Goal: Information Seeking & Learning: Learn about a topic

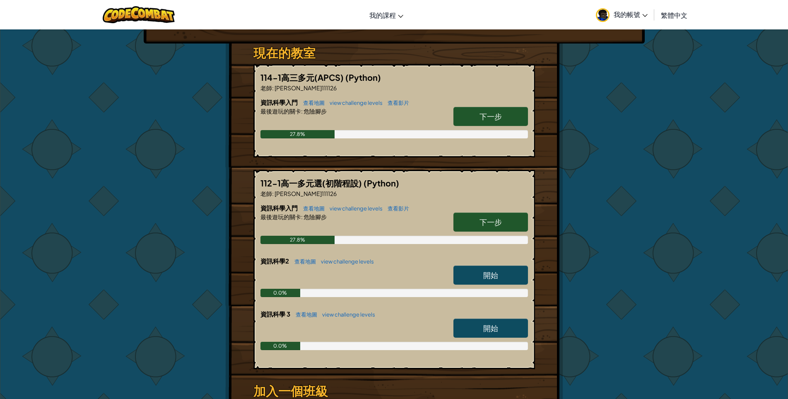
scroll to position [124, 0]
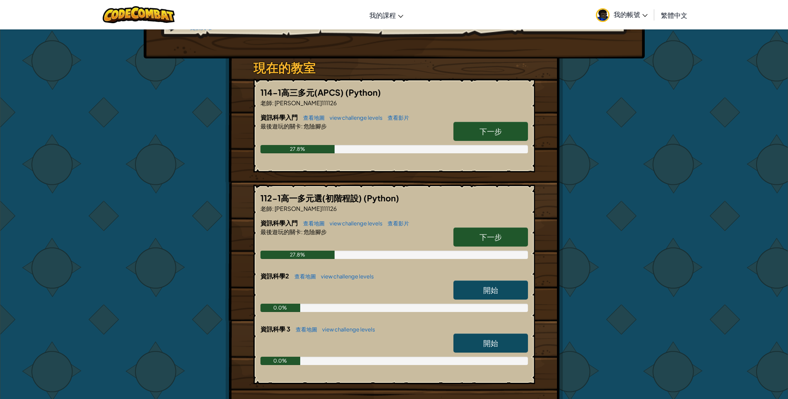
click at [505, 122] on link "下一步" at bounding box center [490, 131] width 74 height 19
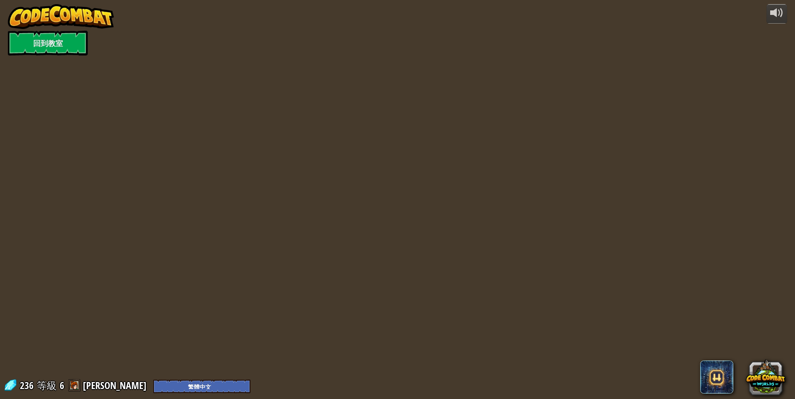
select select "zh-HANT"
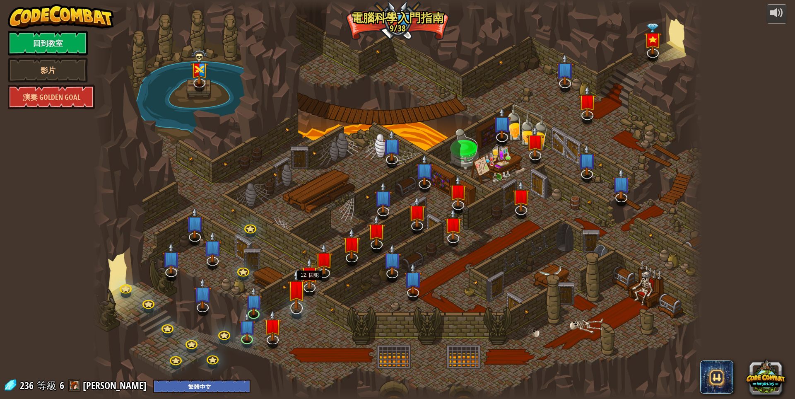
select select "zh-HANT"
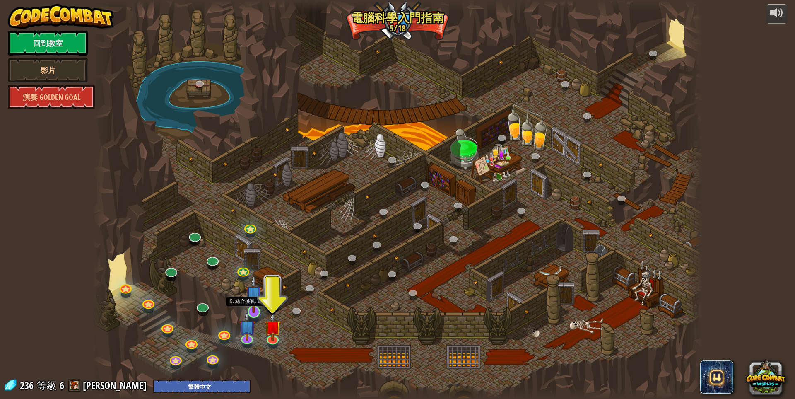
click at [253, 306] on img at bounding box center [253, 294] width 17 height 38
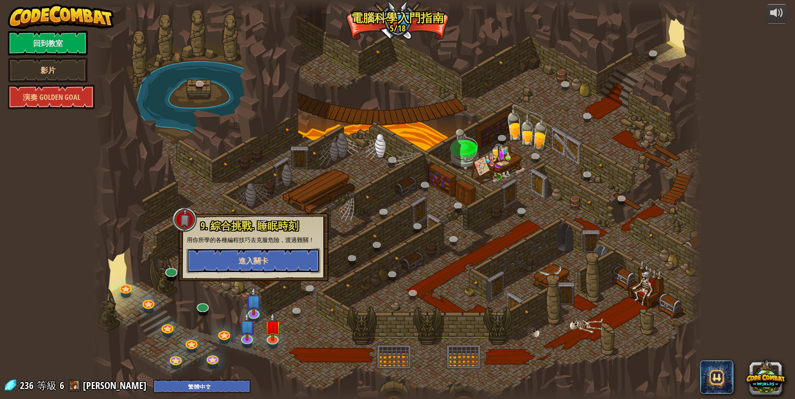
click at [270, 266] on button "進入關卡" at bounding box center [253, 260] width 133 height 25
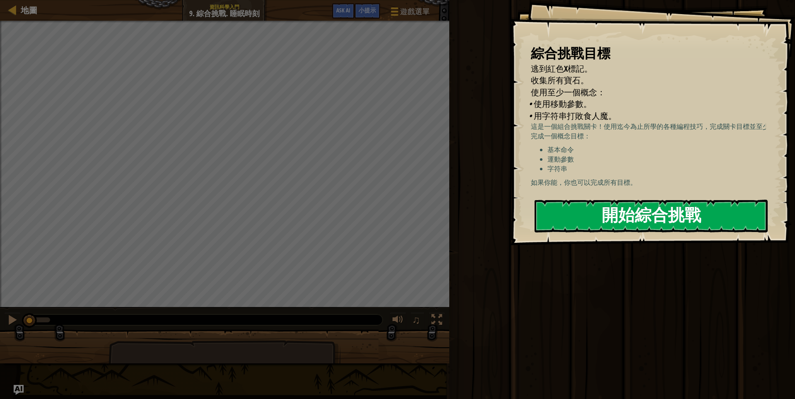
click at [647, 199] on button "開始綜合挑戰" at bounding box center [650, 215] width 233 height 33
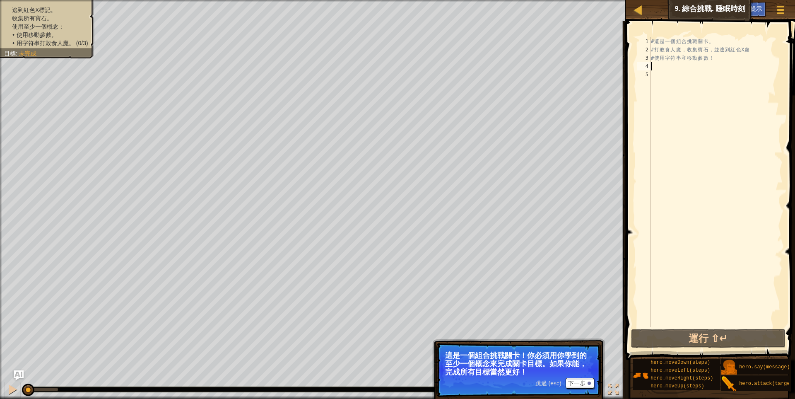
click at [687, 67] on div "# 這 是 一 個 組 合 挑 戰 關 卡 。 # 打 敗 食 人 魔 ， 收 集 寶 石 ， 並 逃 到 紅 色 X 處 # 使 用 字 符 串 和 移 動…" at bounding box center [715, 190] width 133 height 306
type textarea "向下移動"
click at [682, 75] on div "# 這 是 一 個 組 合 挑 戰 關 卡 。 # 打 敗 食 人 魔 ， 收 集 寶 石 ， 並 逃 到 紅 色 X 處 # 使 用 字 符 串 和 移 動…" at bounding box center [715, 190] width 133 height 306
click at [540, 383] on span "跳過 (esc)" at bounding box center [548, 383] width 26 height 7
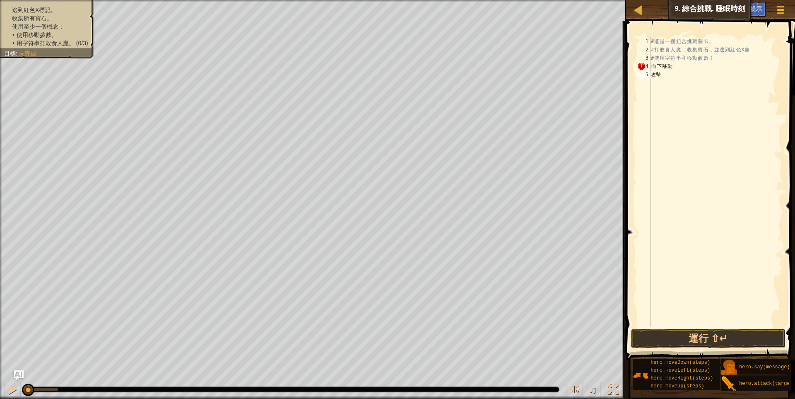
type textarea "攻擊"
click at [662, 87] on div "# 這 是 一 個 組 合 挑 戰 關 卡 。 # 打 敗 食 人 魔 ， 收 集 寶 石 ， 並 逃 到 紅 色 X 處 # 使 用 字 符 串 和 移 動…" at bounding box center [715, 190] width 133 height 306
type textarea "向上移動"
click at [663, 89] on div "# 這 是 一 個 組 合 挑 戰 關 卡 。 # 打 敗 食 人 魔 ， 收 集 寶 石 ， 並 逃 到 紅 色 X 處 # 使 用 字 符 串 和 移 動…" at bounding box center [715, 190] width 133 height 306
type textarea "向上移動"
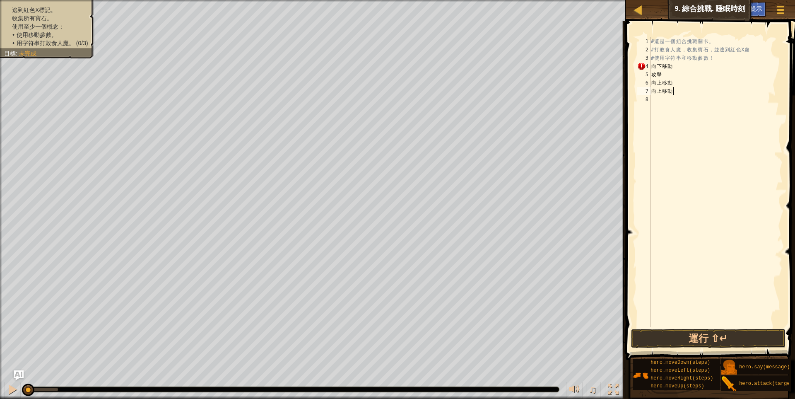
click at [663, 103] on div "# 這 是 一 個 組 合 挑 戰 關 卡 。 # 打 敗 食 人 魔 ， 收 集 寶 石 ， 並 逃 到 紅 色 X 處 # 使 用 字 符 串 和 移 動…" at bounding box center [715, 190] width 133 height 306
type textarea "向右移動"
click at [733, 338] on button "運行 ⇧↵" at bounding box center [708, 338] width 155 height 19
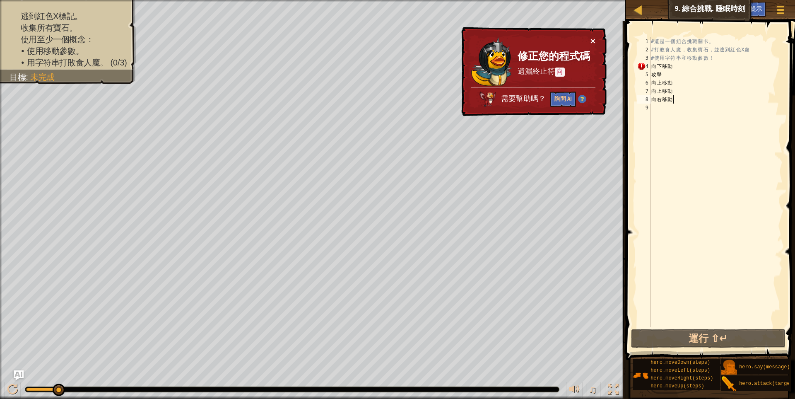
click at [591, 37] on button "×" at bounding box center [592, 40] width 5 height 9
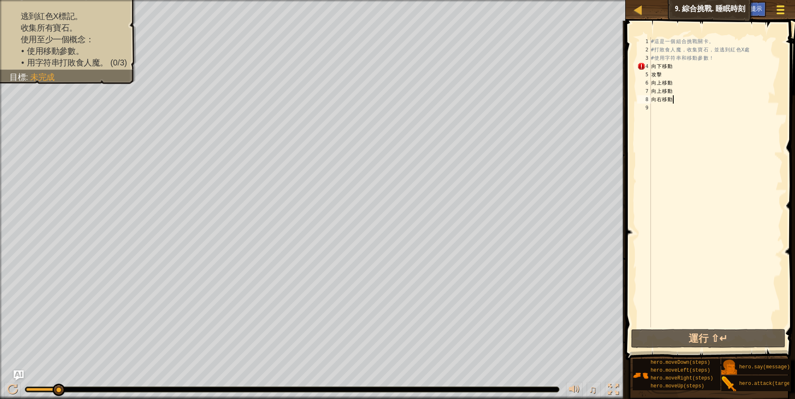
click at [781, 12] on div at bounding box center [779, 10] width 11 height 12
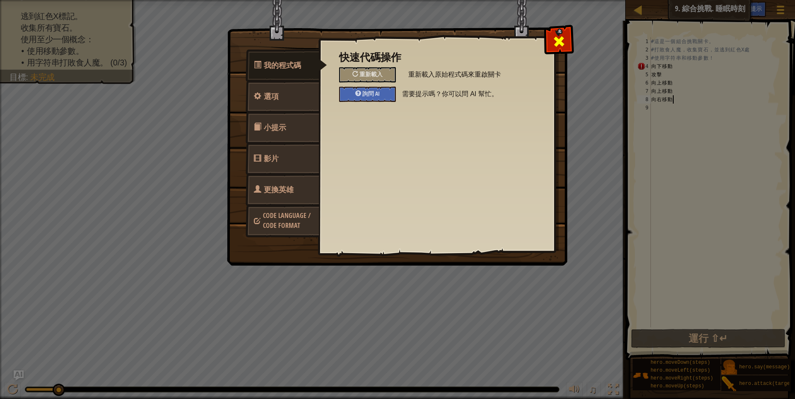
click at [560, 37] on span at bounding box center [558, 41] width 13 height 13
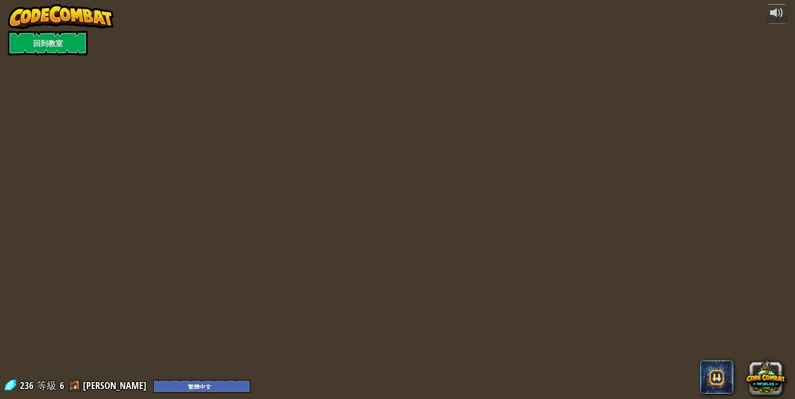
select select "zh-HANT"
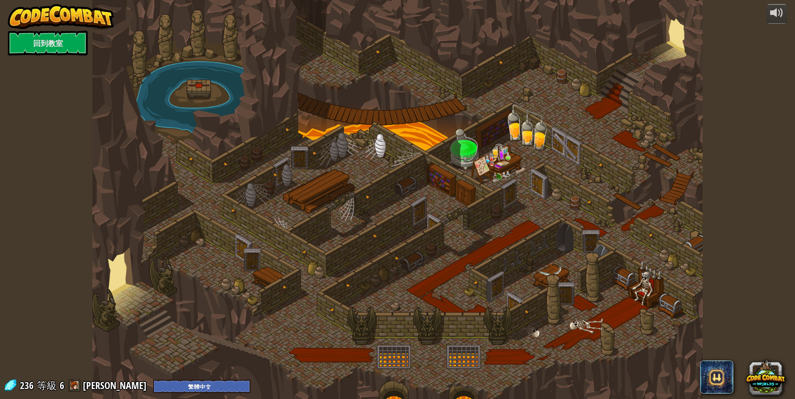
select select "zh-HANT"
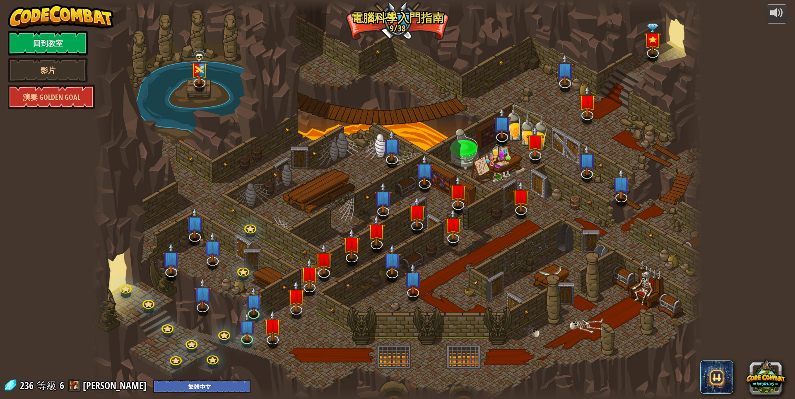
select select "zh-HANT"
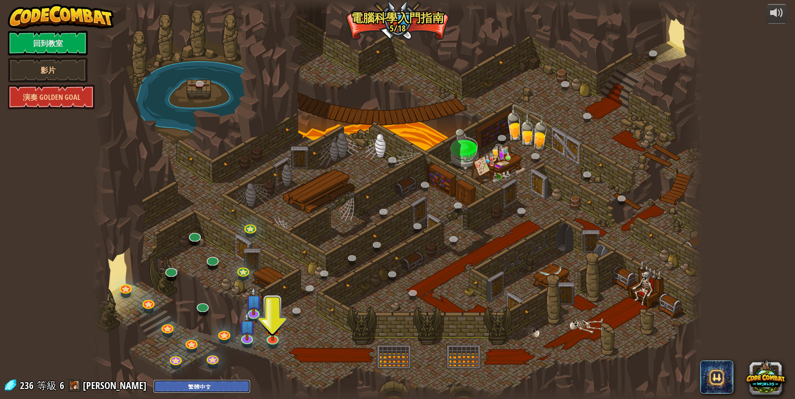
click at [186, 383] on select "English ([GEOGRAPHIC_DATA]) English ([GEOGRAPHIC_DATA]) 简体中文 繁體中文 русский españ…" at bounding box center [201, 386] width 97 height 14
click at [283, 297] on div at bounding box center [397, 199] width 610 height 399
click at [272, 327] on img at bounding box center [272, 319] width 17 height 38
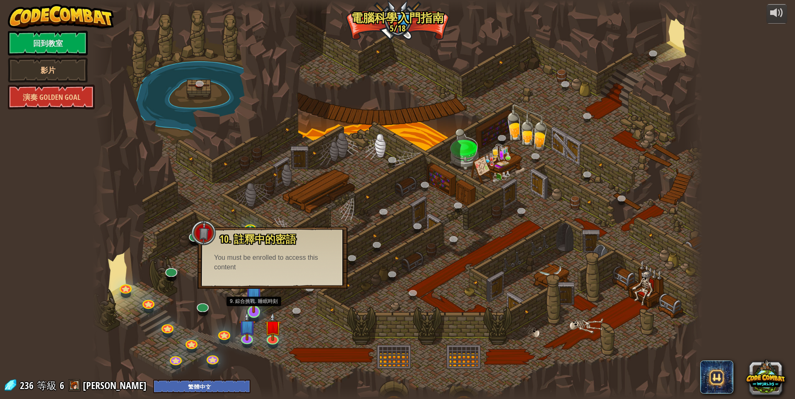
click at [248, 302] on img at bounding box center [253, 294] width 17 height 38
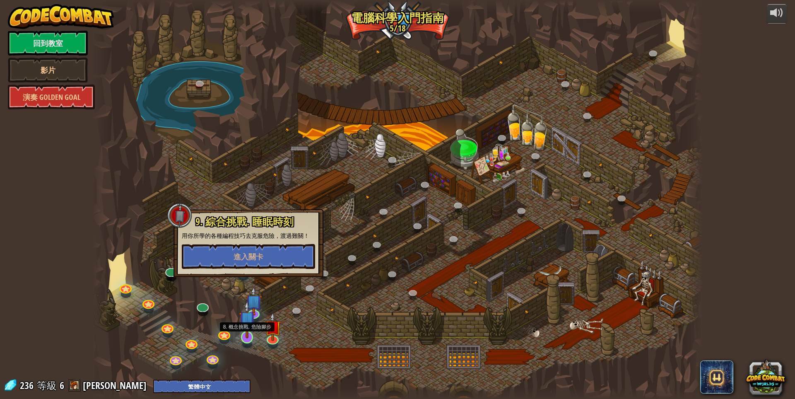
click at [243, 331] on img at bounding box center [247, 319] width 17 height 38
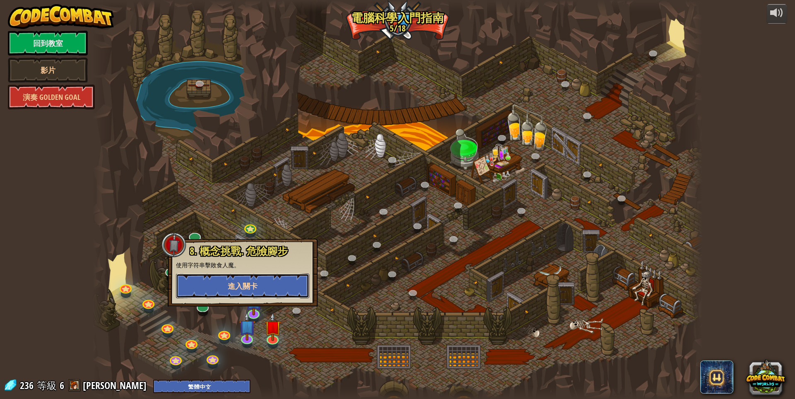
click at [253, 287] on span "進入關卡" at bounding box center [243, 286] width 30 height 10
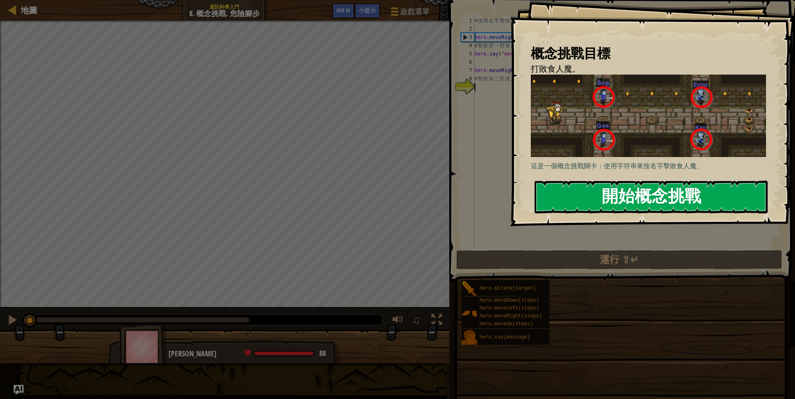
click at [616, 180] on button "開始概念挑戰" at bounding box center [650, 196] width 233 height 33
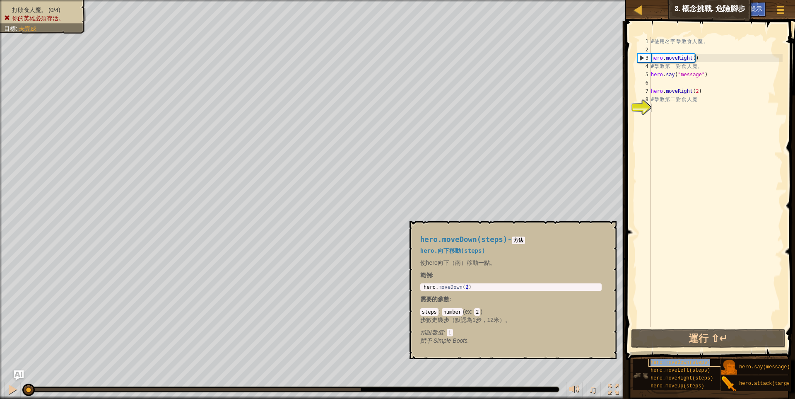
type textarea "hero.moveDown(steps)"
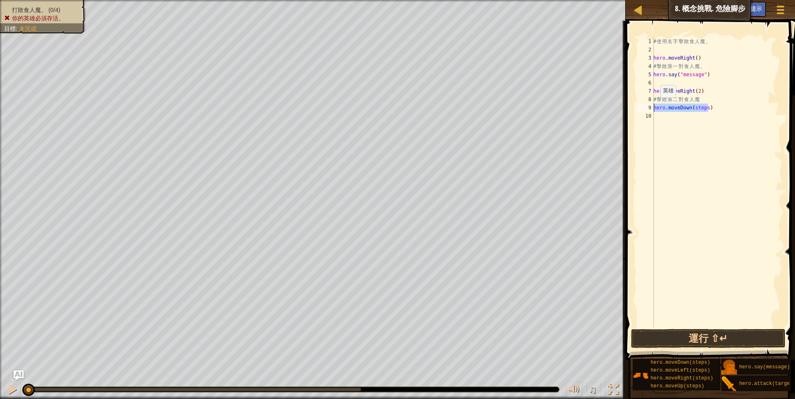
click at [613, 104] on div "地圖 資訊科學入門 8. 概念挑戰. 危險腳步 遊戲選單 完成 小提示 Ask AI 1 הההההההההההההההההההההההההההההההההה…" at bounding box center [397, 199] width 795 height 399
drag, startPoint x: 735, startPoint y: 379, endPoint x: 748, endPoint y: 366, distance: 18.4
click at [750, 346] on div "小提示 影片 hero.moveRight(steps) 1 2 3 4 5 6 7 8 9 10 # 使 用 名 字 擊 敗 食 人 魔 。 hero . …" at bounding box center [709, 208] width 172 height 374
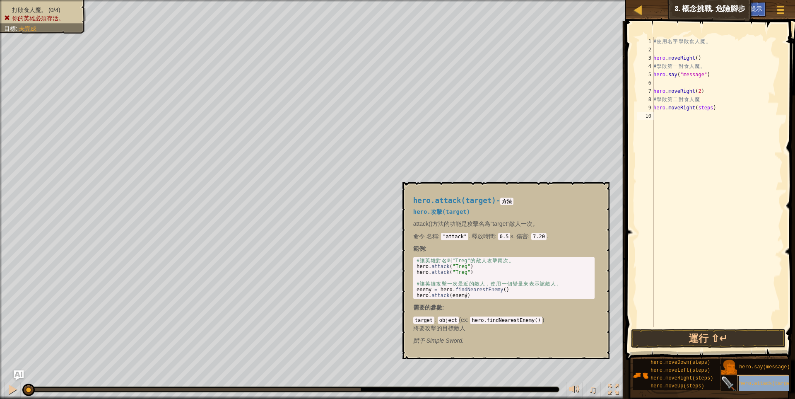
type textarea "hero.attack(target)"
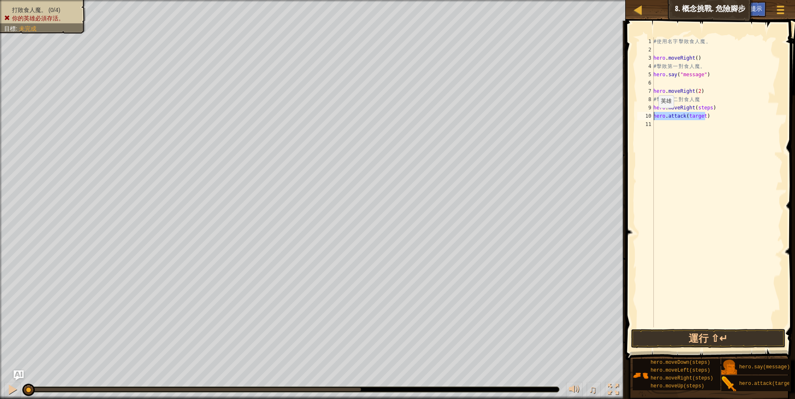
drag, startPoint x: 709, startPoint y: 118, endPoint x: 650, endPoint y: 116, distance: 58.8
click at [650, 116] on div "hero.attack(target) 1 2 3 4 5 6 7 8 9 10 11 # 使 用 名 字 擊 敗 食 人 魔 。 hero . moveRi…" at bounding box center [708, 182] width 147 height 290
click at [663, 334] on button "運行 ⇧↵" at bounding box center [708, 338] width 155 height 19
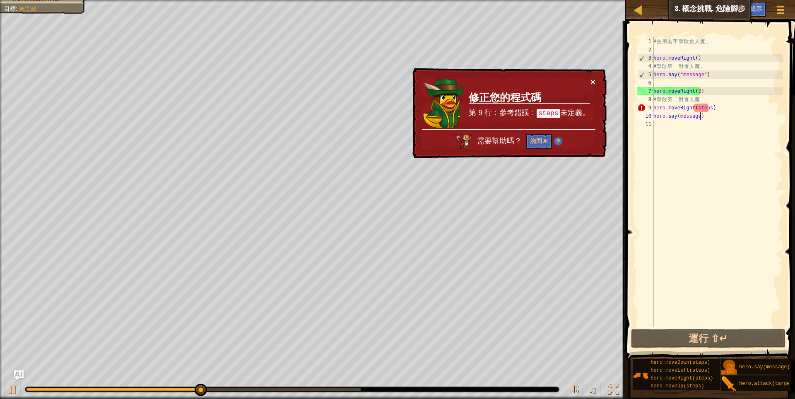
click at [592, 79] on button "×" at bounding box center [592, 81] width 5 height 9
drag, startPoint x: 715, startPoint y: 108, endPoint x: 646, endPoint y: 108, distance: 69.1
click at [646, 108] on div "hero.say(message) 1 2 3 4 5 6 7 8 9 10 11 # 使 用 名 字 擊 敗 食 人 魔 。 hero . moveRigh…" at bounding box center [708, 182] width 147 height 290
type textarea "hero.moveRight(steps)"
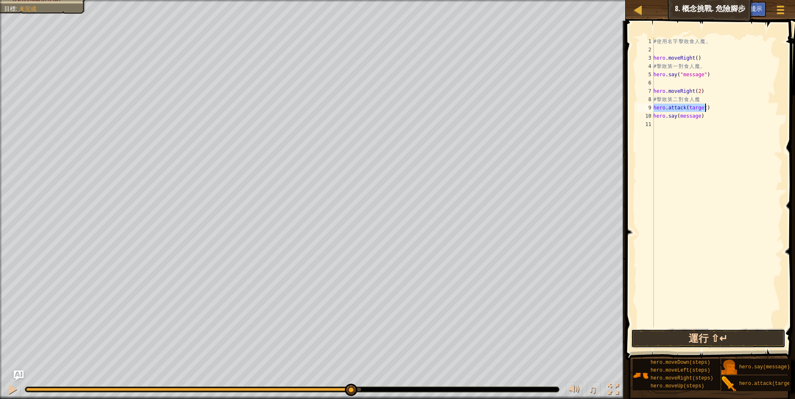
click at [706, 339] on button "運行 ⇧↵" at bounding box center [708, 338] width 155 height 19
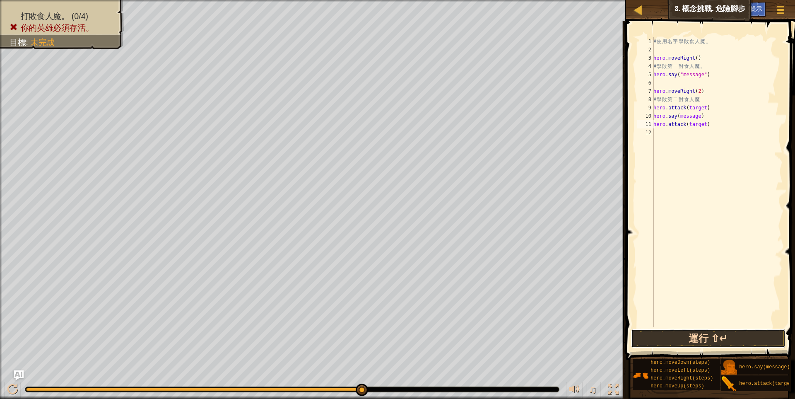
click at [686, 335] on button "運行 ⇧↵" at bounding box center [708, 338] width 155 height 19
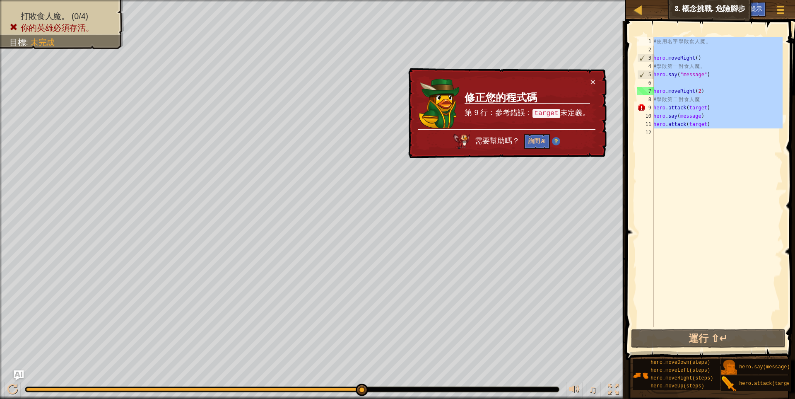
drag, startPoint x: 735, startPoint y: 142, endPoint x: 630, endPoint y: 34, distance: 150.7
click at [630, 34] on div "hero.attack(target) 1 2 3 4 5 6 7 8 9 10 11 12 # 使 用 名 字 擊 敗 食 人 魔 。 hero . mov…" at bounding box center [709, 206] width 172 height 363
type textarea "# 使用名字擊敗食人魔。"
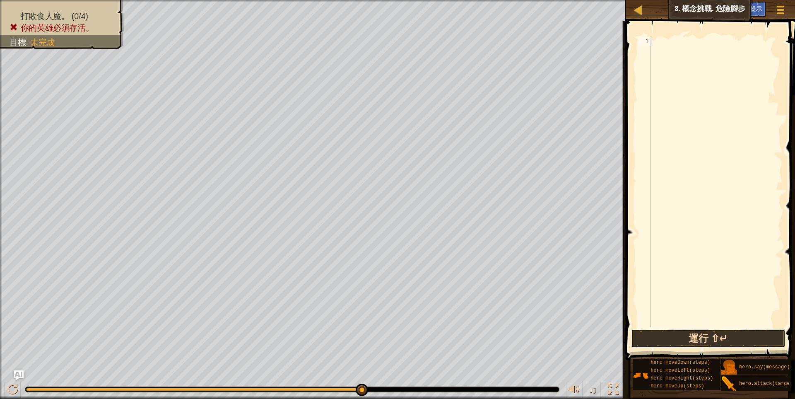
click at [713, 336] on button "運行 ⇧↵" at bounding box center [708, 338] width 155 height 19
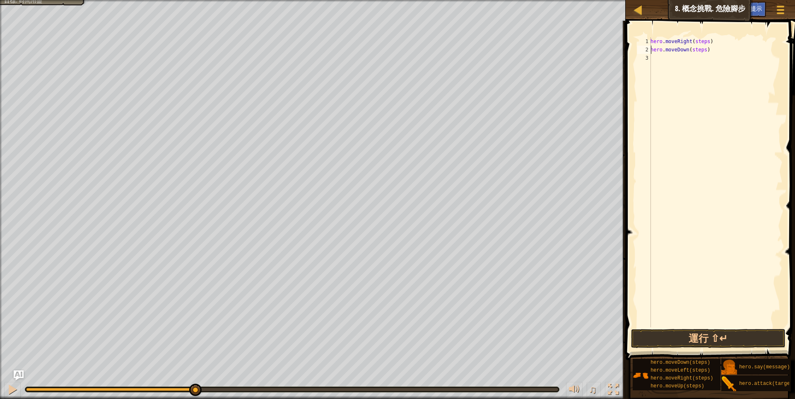
scroll to position [7, 0]
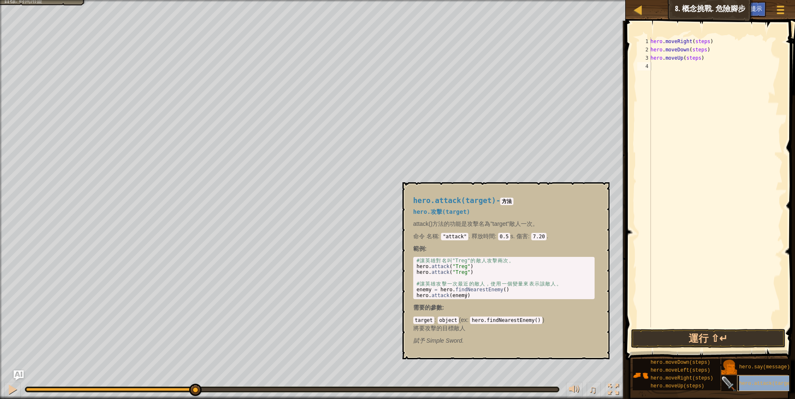
type textarea "hero.attack(target)"
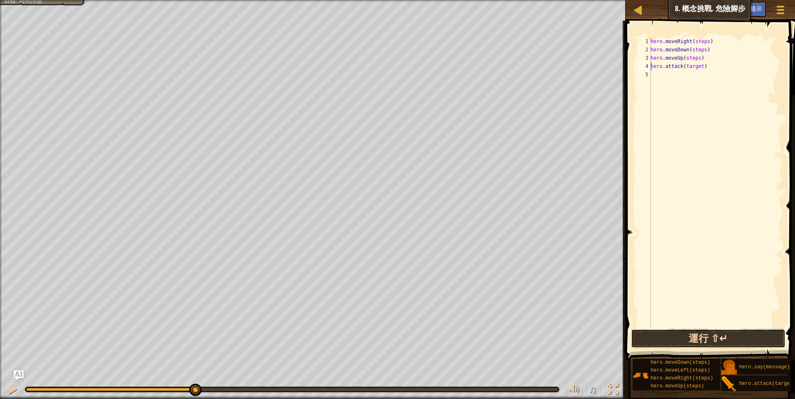
click at [723, 337] on button "運行 ⇧↵" at bounding box center [708, 338] width 155 height 19
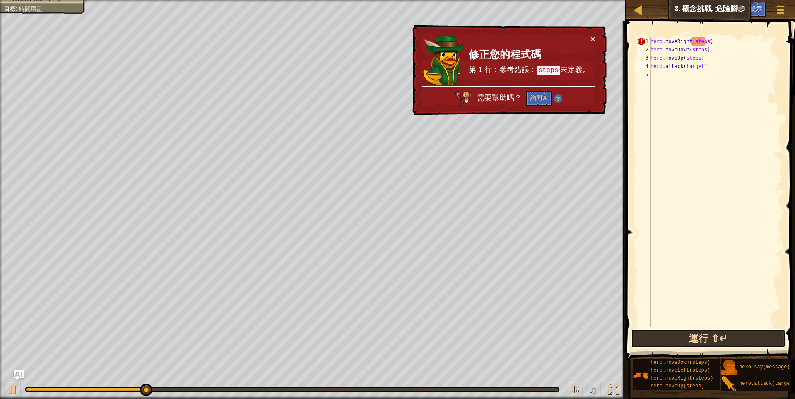
click at [718, 334] on button "運行 ⇧↵" at bounding box center [708, 338] width 155 height 19
click at [594, 35] on button "×" at bounding box center [592, 38] width 5 height 9
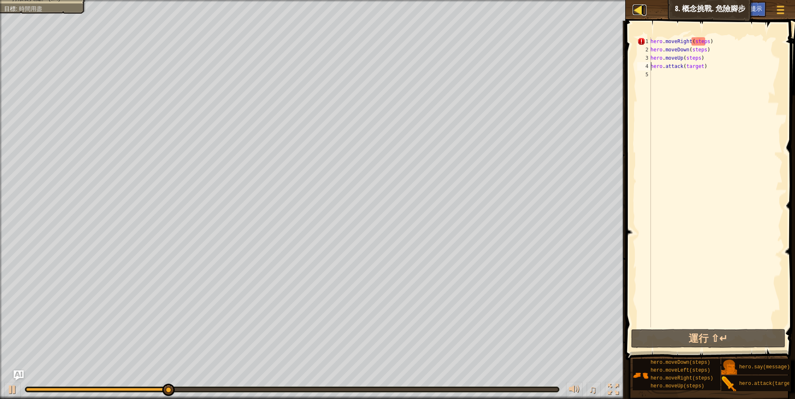
click at [638, 10] on div at bounding box center [637, 10] width 10 height 10
select select "zh-HANT"
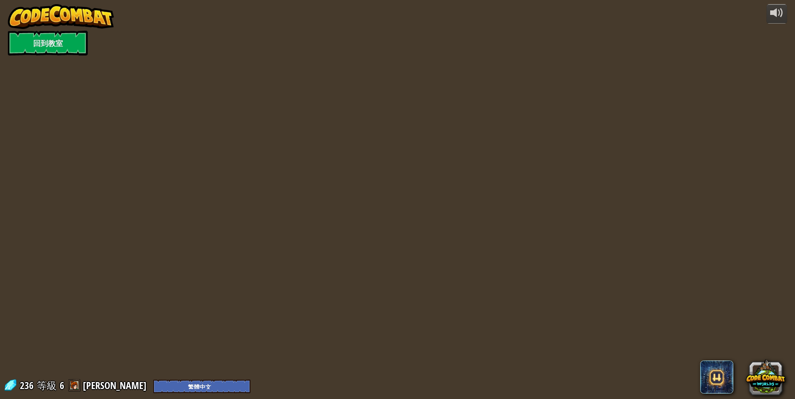
select select "zh-HANT"
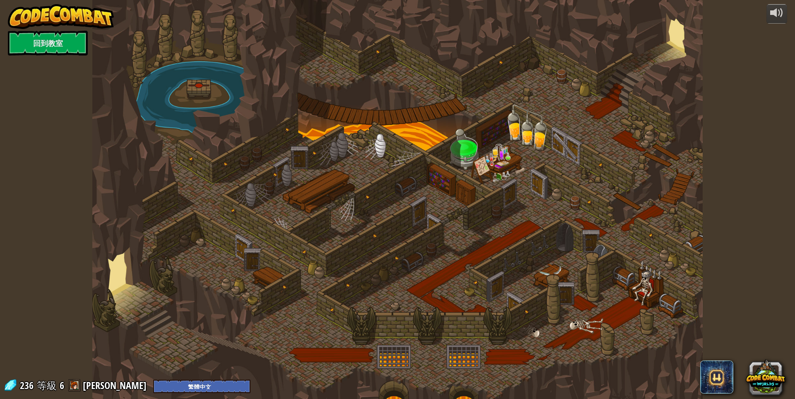
select select "zh-HANT"
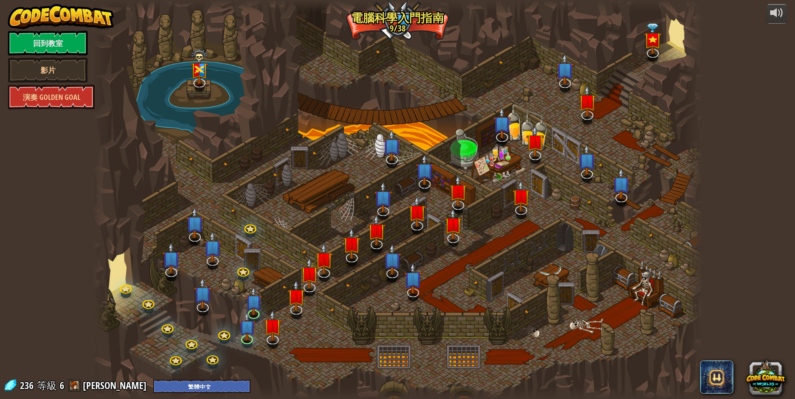
select select "zh-HANT"
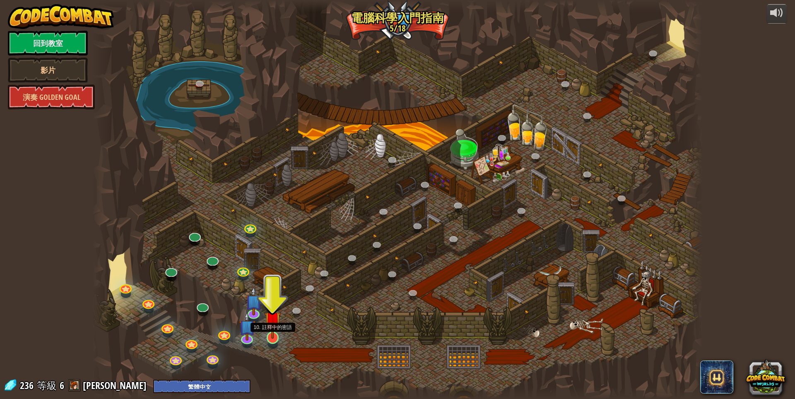
click at [267, 333] on img at bounding box center [272, 319] width 17 height 38
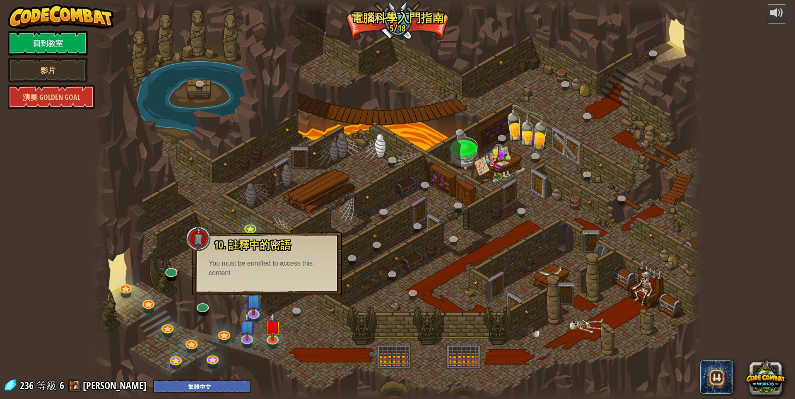
click at [305, 306] on div at bounding box center [397, 199] width 610 height 399
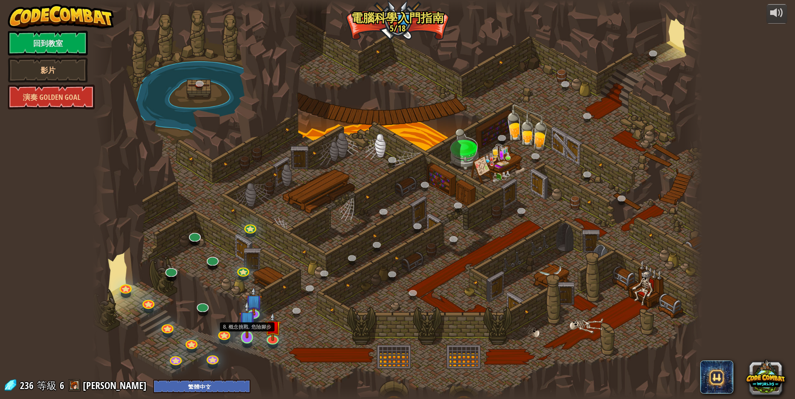
click at [250, 324] on img at bounding box center [247, 319] width 17 height 38
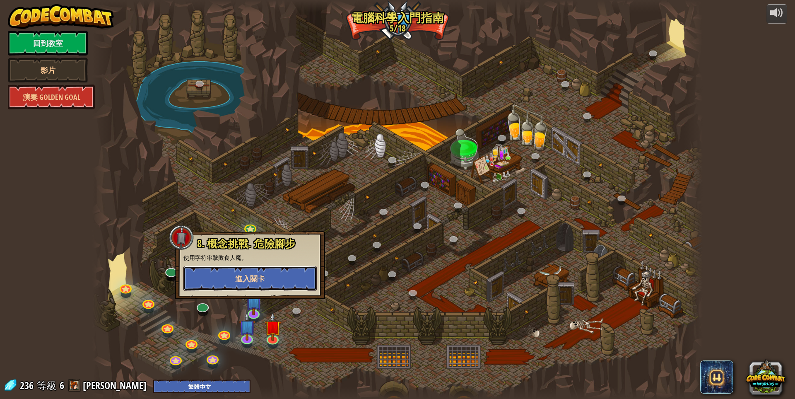
click at [258, 279] on span "進入關卡" at bounding box center [250, 278] width 30 height 10
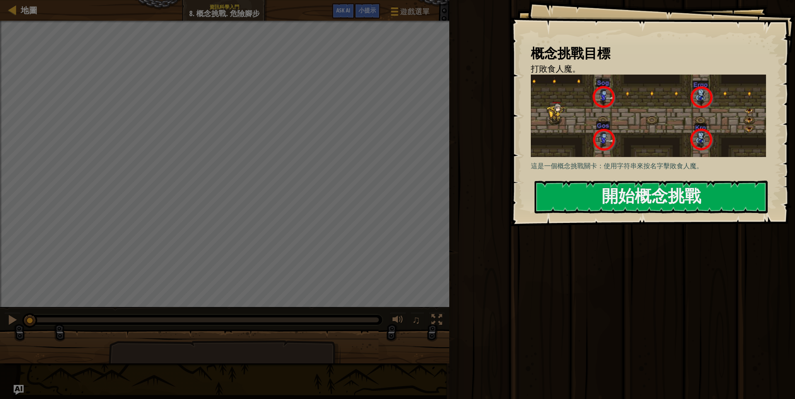
click at [633, 172] on div "這是一個概念挑戰關卡：使用字符串來按名字擊敗食人魔。" at bounding box center [652, 123] width 242 height 98
click at [637, 194] on button "開始概念挑戰" at bounding box center [650, 196] width 233 height 33
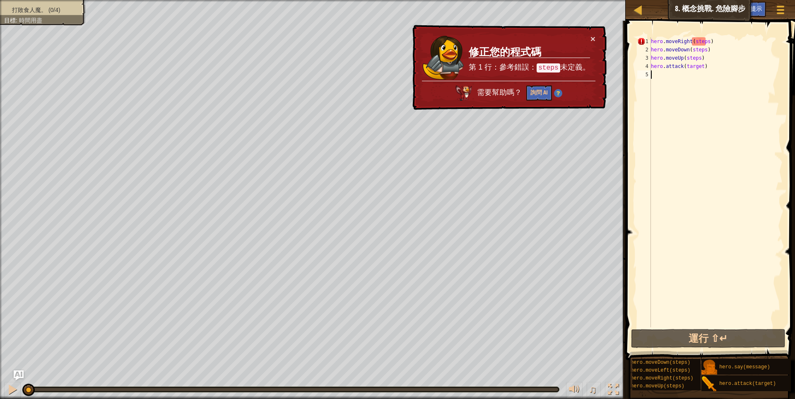
scroll to position [7, 0]
click at [10, 391] on div at bounding box center [12, 389] width 11 height 11
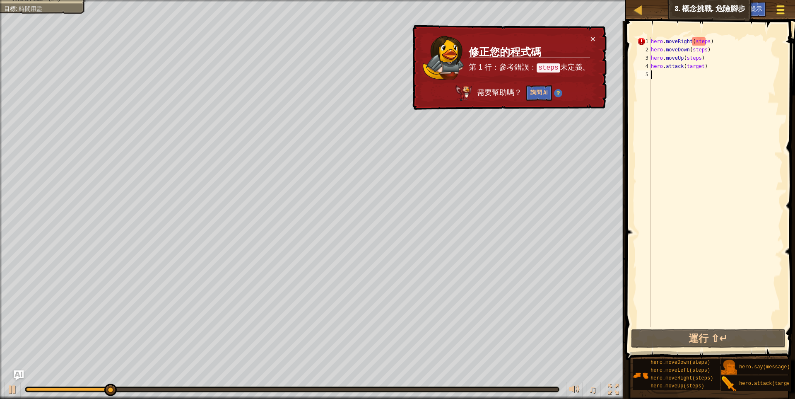
click at [776, 10] on span at bounding box center [780, 10] width 8 height 2
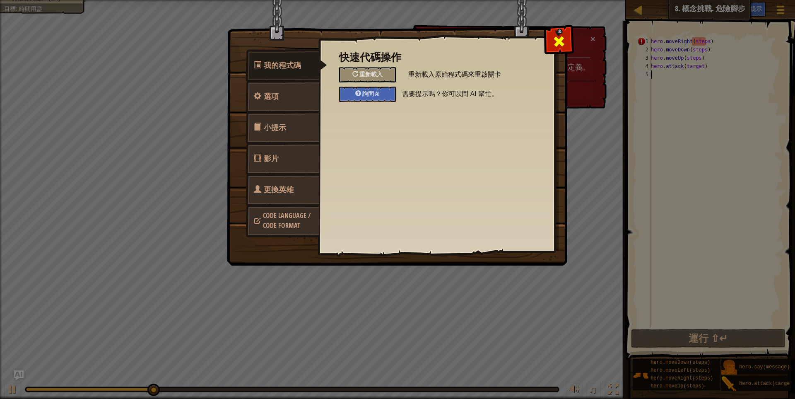
click at [559, 35] on span at bounding box center [558, 41] width 13 height 13
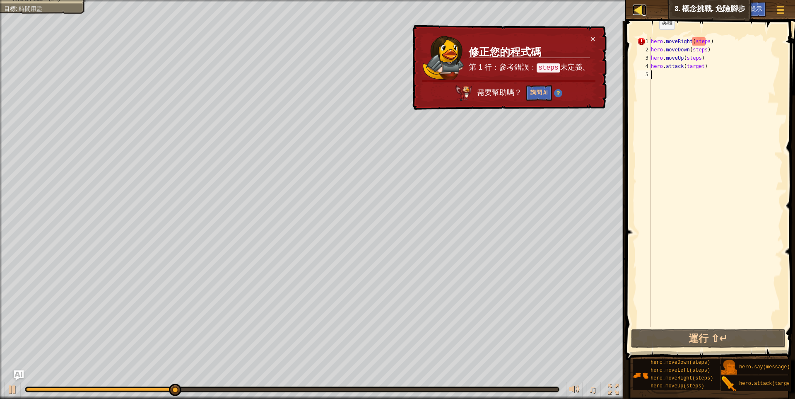
click at [642, 10] on div at bounding box center [637, 10] width 10 height 10
select select "zh-HANT"
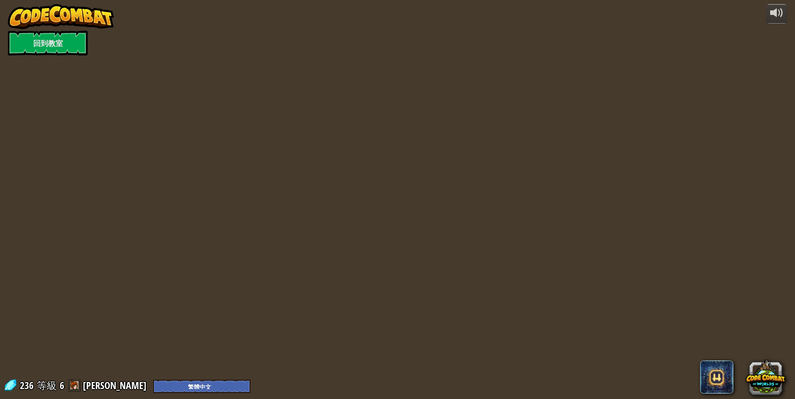
select select "zh-HANT"
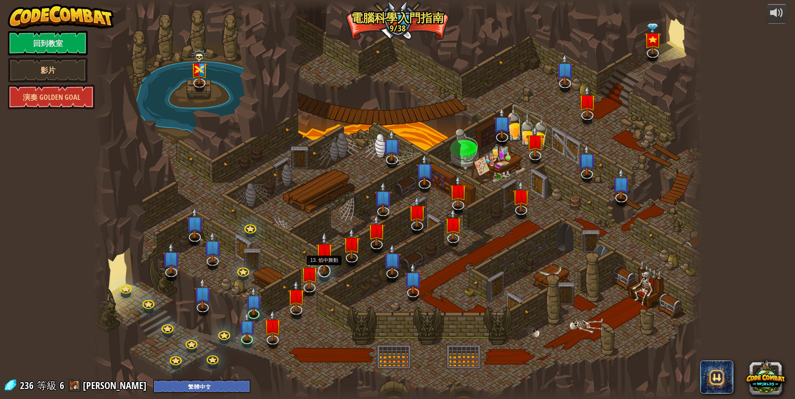
select select "zh-HANT"
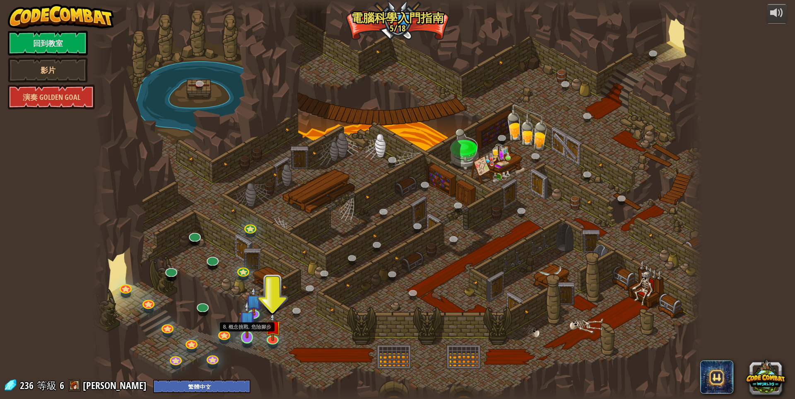
click at [251, 330] on img at bounding box center [247, 319] width 17 height 38
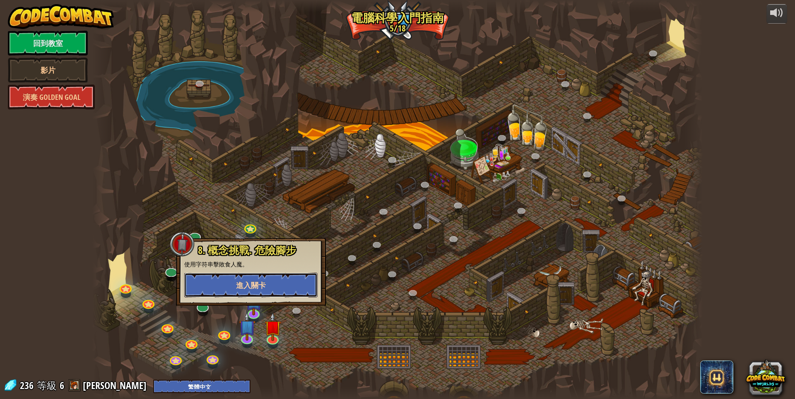
click at [260, 290] on button "進入關卡" at bounding box center [250, 284] width 133 height 25
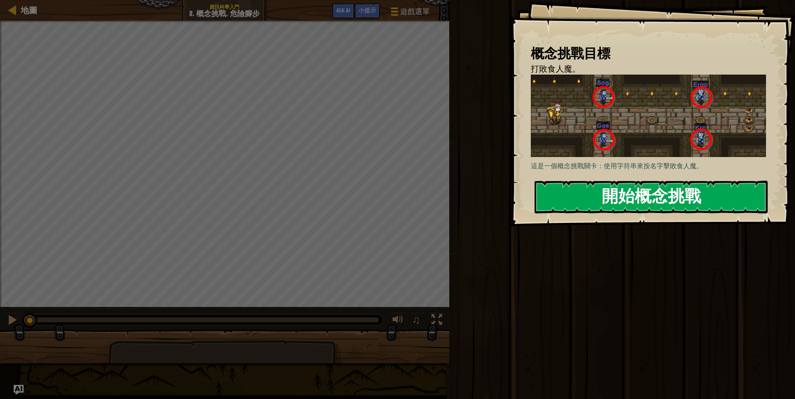
click at [664, 180] on button "開始概念挑戰" at bounding box center [650, 196] width 233 height 33
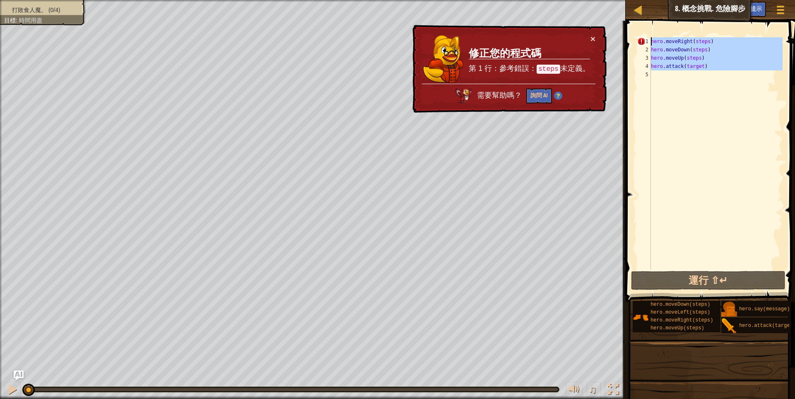
click at [489, 22] on div "地圖 資訊科學入門 8. 概念挑戰. 危險腳步 遊戲選單 完成 小提示 Ask AI 1 הההההההההההההההההההההההההההההההההה…" at bounding box center [397, 199] width 795 height 399
type textarea "hero.moveRight(steps) hero.moveDown(steps)"
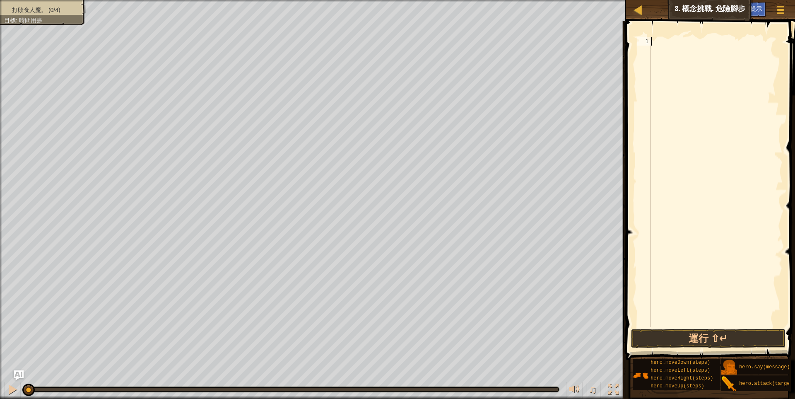
click at [725, 7] on span "Ask AI" at bounding box center [729, 9] width 14 height 8
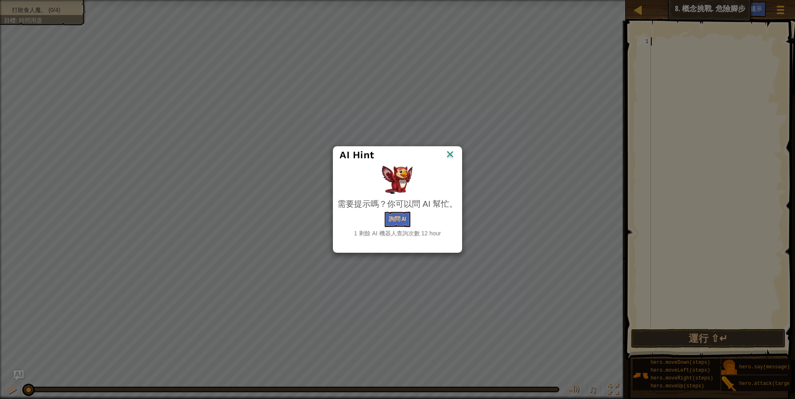
click at [764, 9] on div "AI Hint 需要提示嗎？你可以問 AI 幫忙。 詢問 AI 1 剩餘 AI 機器人查詢次數 12 hour" at bounding box center [397, 199] width 795 height 399
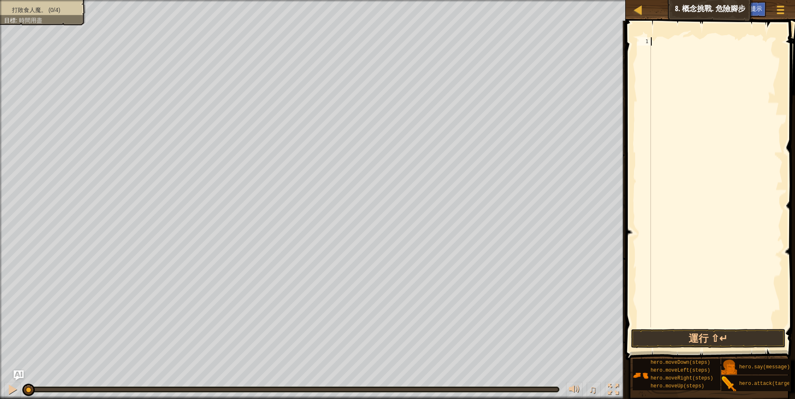
click at [697, 7] on div "地圖 資訊科學入門 8. 概念挑戰. 危險腳步 遊戲選單 完成 小提示 Ask AI" at bounding box center [709, 10] width 169 height 21
drag, startPoint x: 726, startPoint y: 9, endPoint x: 733, endPoint y: 6, distance: 7.5
click at [726, 8] on span "Ask AI" at bounding box center [729, 9] width 14 height 8
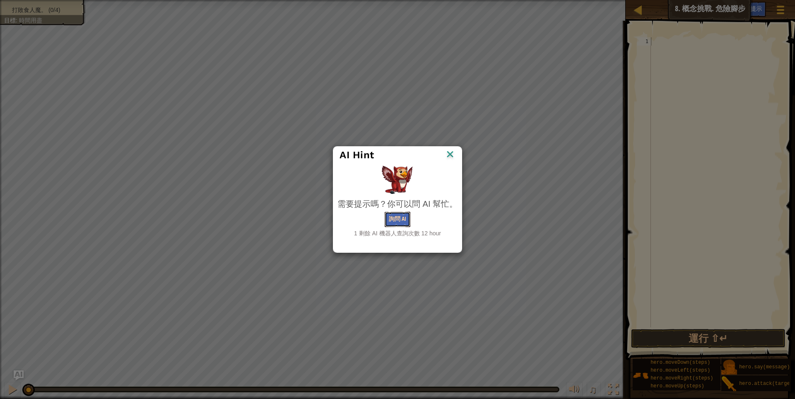
click at [406, 217] on button "詢問 AI" at bounding box center [397, 218] width 26 height 15
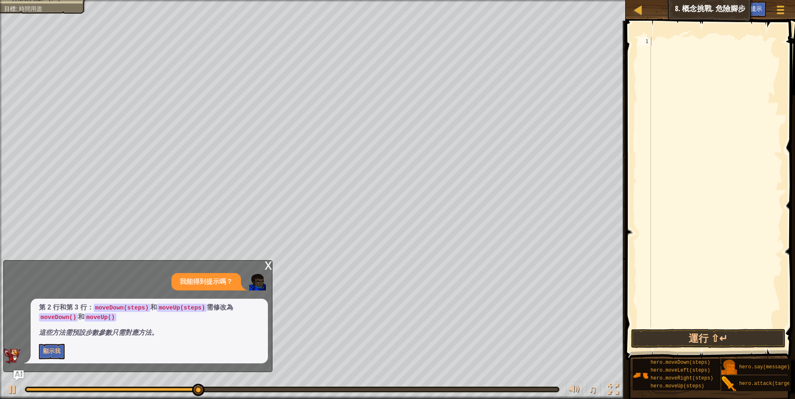
drag, startPoint x: 135, startPoint y: 309, endPoint x: 121, endPoint y: 309, distance: 14.1
click at [122, 309] on code "moveDown(steps)" at bounding box center [122, 307] width 57 height 8
drag, startPoint x: 121, startPoint y: 309, endPoint x: 142, endPoint y: 312, distance: 20.5
click at [142, 312] on p "第 2 行和第 3 行： moveDown(steps) 和 moveUp(steps) 需修改為 moveDown() 和 moveUp()" at bounding box center [149, 312] width 221 height 19
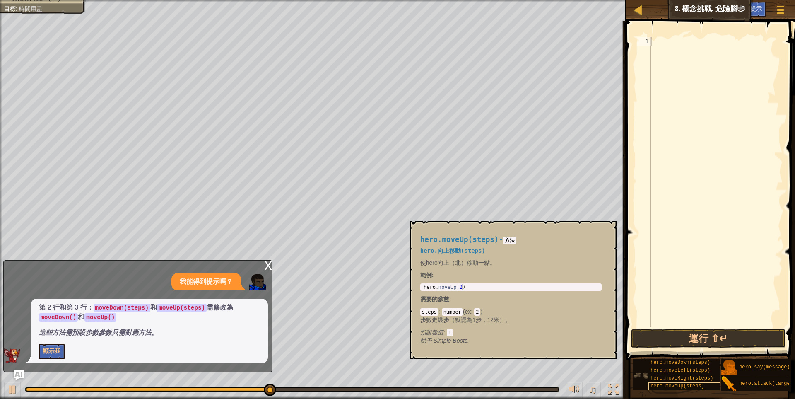
scroll to position [7, 0]
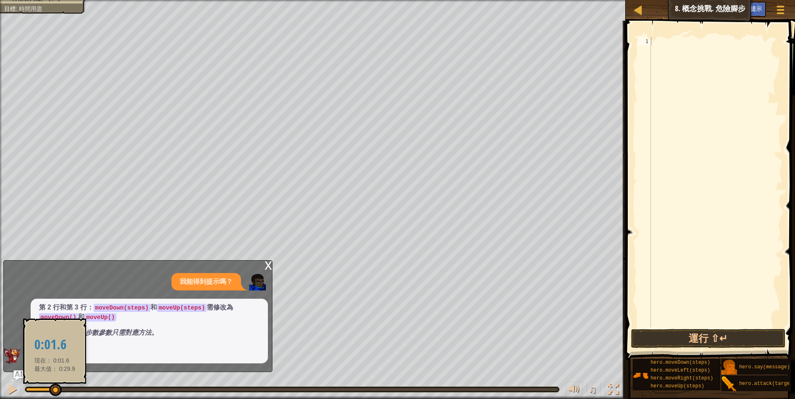
drag, startPoint x: 328, startPoint y: 389, endPoint x: 53, endPoint y: 389, distance: 274.8
click at [54, 389] on div at bounding box center [55, 389] width 12 height 12
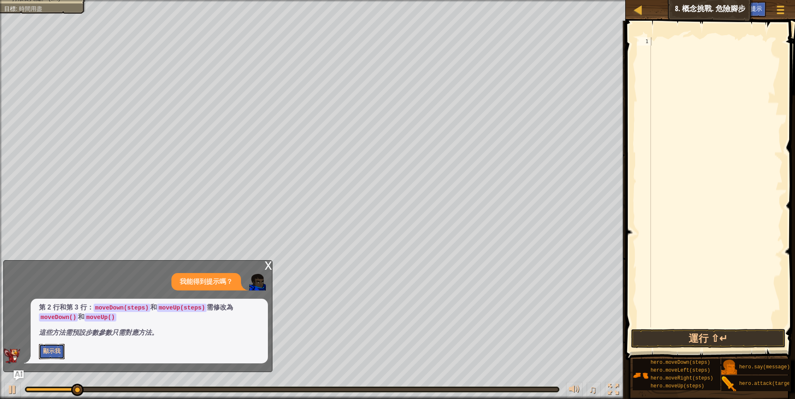
click at [59, 351] on button "顯示我" at bounding box center [52, 351] width 26 height 15
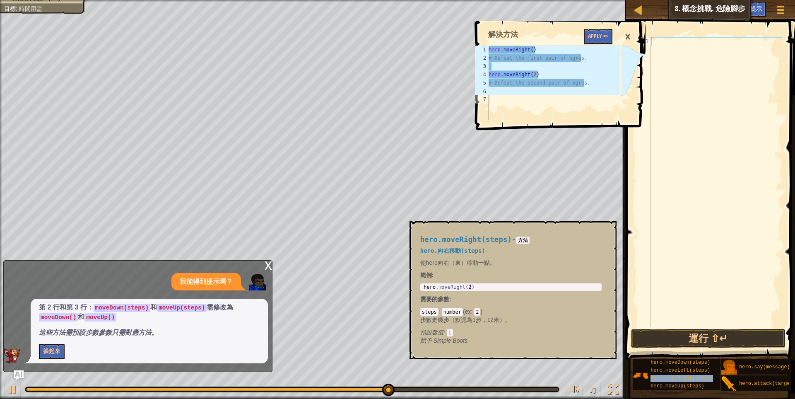
type textarea "hero.moveRight(steps)"
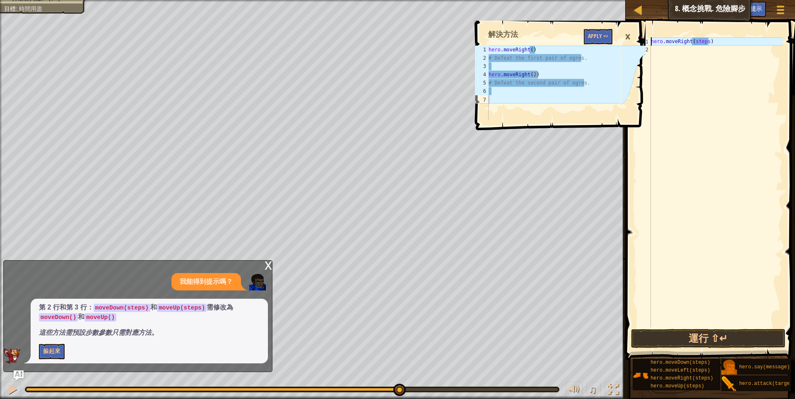
scroll to position [0, 0]
drag, startPoint x: 578, startPoint y: 59, endPoint x: 490, endPoint y: 62, distance: 87.8
click at [490, 62] on div "hero . moveRight ( ) # Defeat the first pair of ogres. hero . moveRight ( 2 ) #…" at bounding box center [553, 91] width 133 height 91
type textarea "# Defeat the first pair of ogres."
click at [599, 37] on button "Apply =>" at bounding box center [598, 36] width 29 height 15
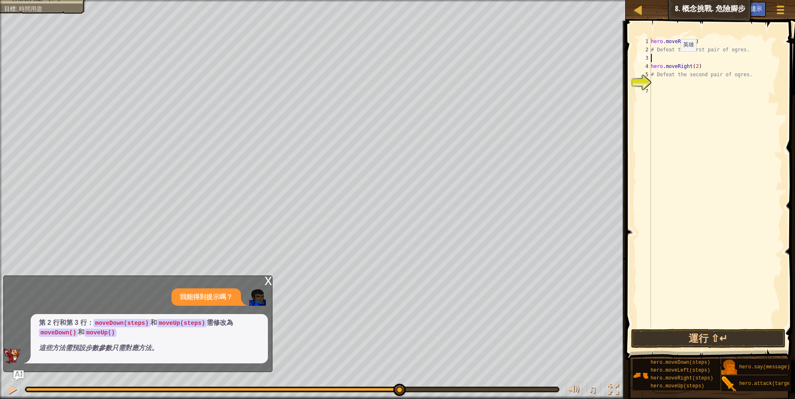
click at [673, 60] on div "hero . moveRight ( ) # Defeat the first pair of ogres. hero . moveRight ( 2 ) #…" at bounding box center [715, 190] width 133 height 306
click at [683, 339] on button "運行 ⇧↵" at bounding box center [708, 338] width 155 height 19
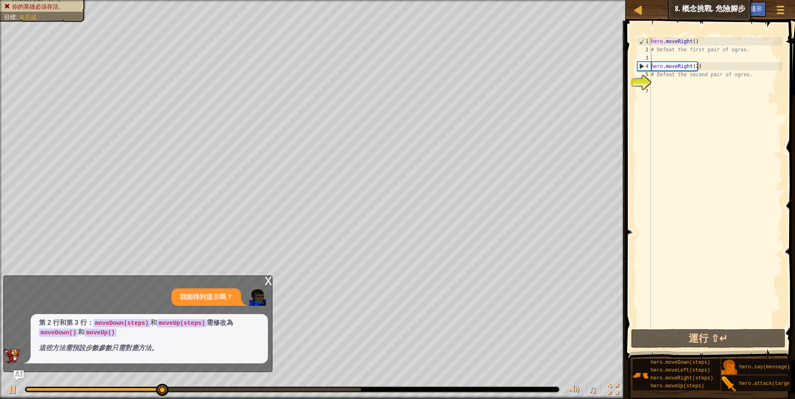
drag, startPoint x: 735, startPoint y: 381, endPoint x: 666, endPoint y: 184, distance: 208.6
click at [666, 184] on div "小提示 影片 1 2 3 4 5 6 7 hero . moveRight ( ) # Defeat the first pair of ogres. her…" at bounding box center [709, 208] width 172 height 374
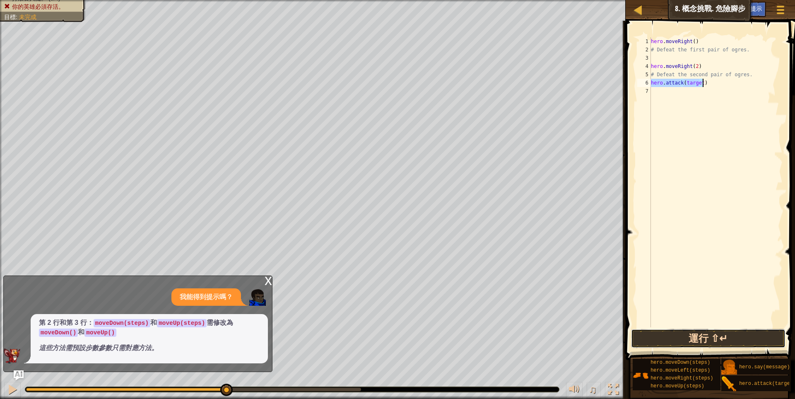
click at [694, 337] on button "運行 ⇧↵" at bounding box center [708, 338] width 155 height 19
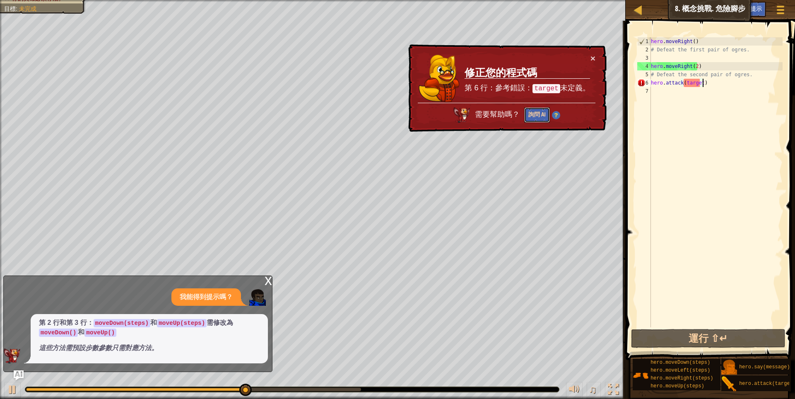
click at [541, 114] on button "詢問 AI" at bounding box center [537, 114] width 26 height 15
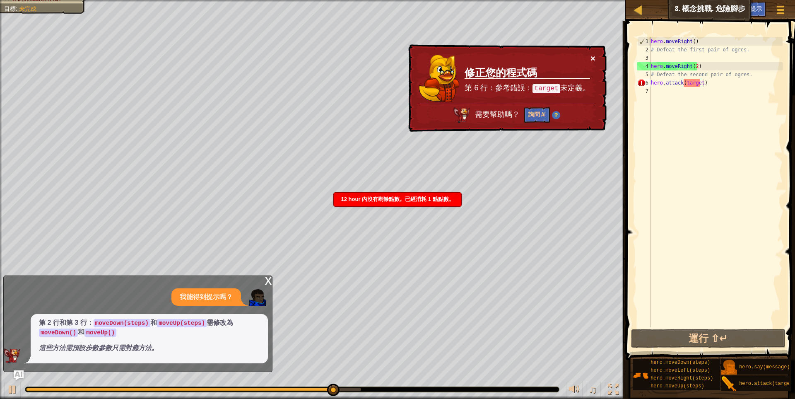
click at [592, 58] on button "×" at bounding box center [592, 58] width 5 height 9
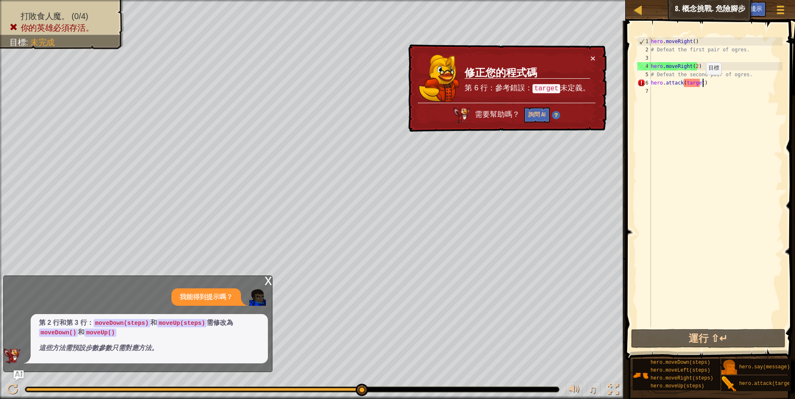
click at [699, 83] on div "hero . moveRight ( ) # Defeat the first pair of ogres. hero . moveRight ( 2 ) #…" at bounding box center [715, 190] width 133 height 306
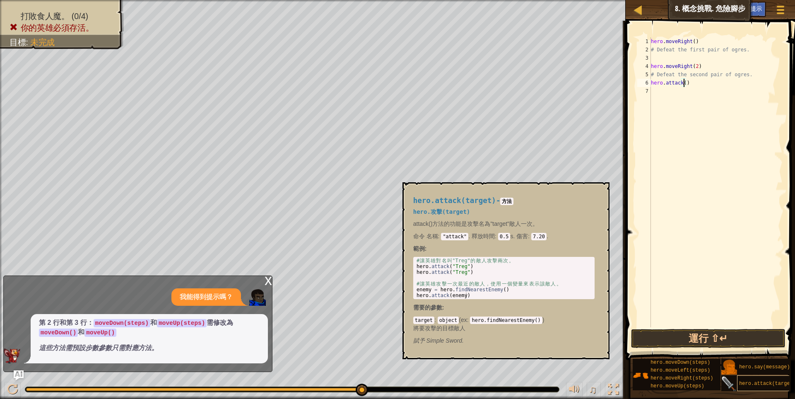
scroll to position [1, 35]
type textarea "ㄔ"
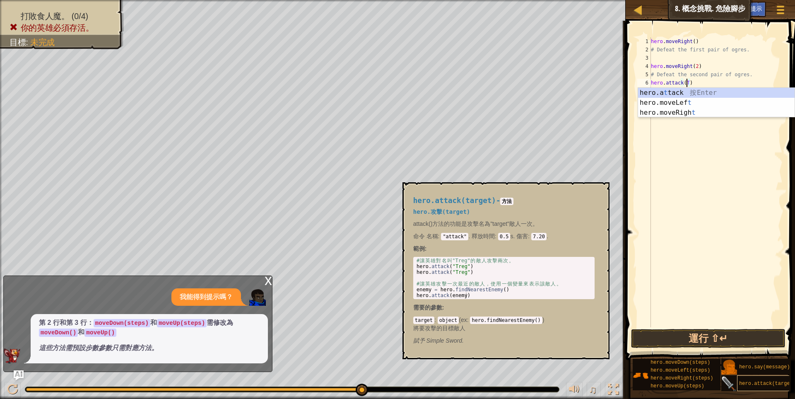
scroll to position [1, 38]
type textarea "ㄐ"
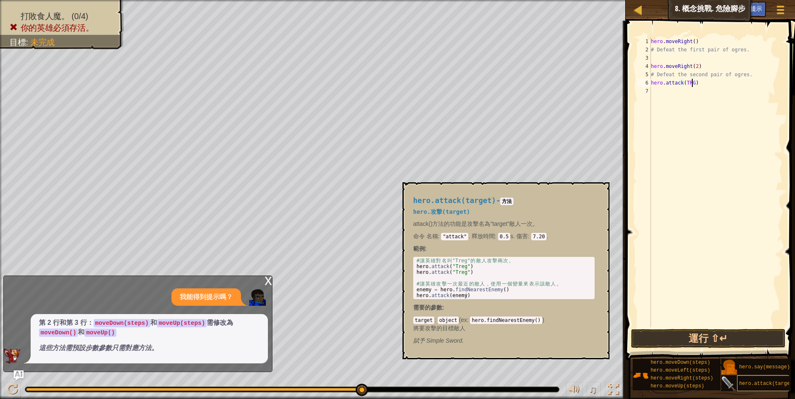
type textarea "RGE"
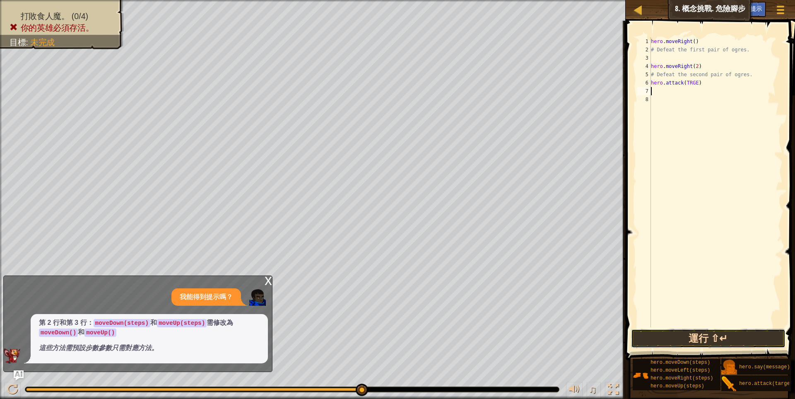
click at [679, 336] on button "運行 ⇧↵" at bounding box center [708, 338] width 155 height 19
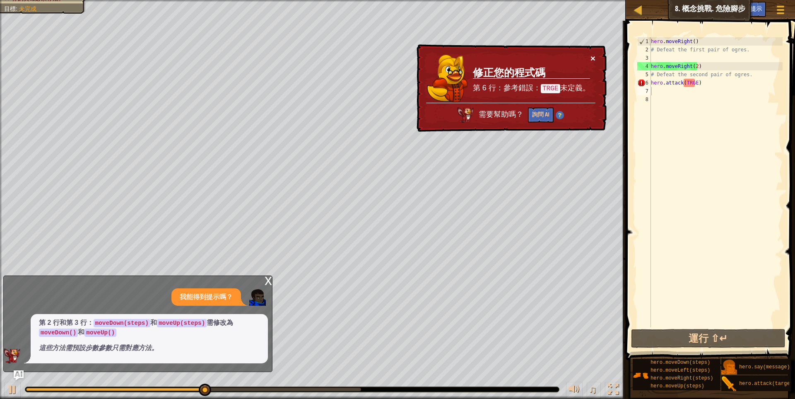
click at [591, 54] on button "×" at bounding box center [592, 58] width 5 height 9
drag, startPoint x: 697, startPoint y: 83, endPoint x: 636, endPoint y: 83, distance: 61.3
click at [637, 83] on div "1 2 3 4 5 6 7 8 hero . moveRight ( ) # Defeat the first pair of ogres. hero . m…" at bounding box center [708, 182] width 147 height 290
type textarea "hero.attack(TRGE)"
